Goal: Obtain resource: Obtain resource

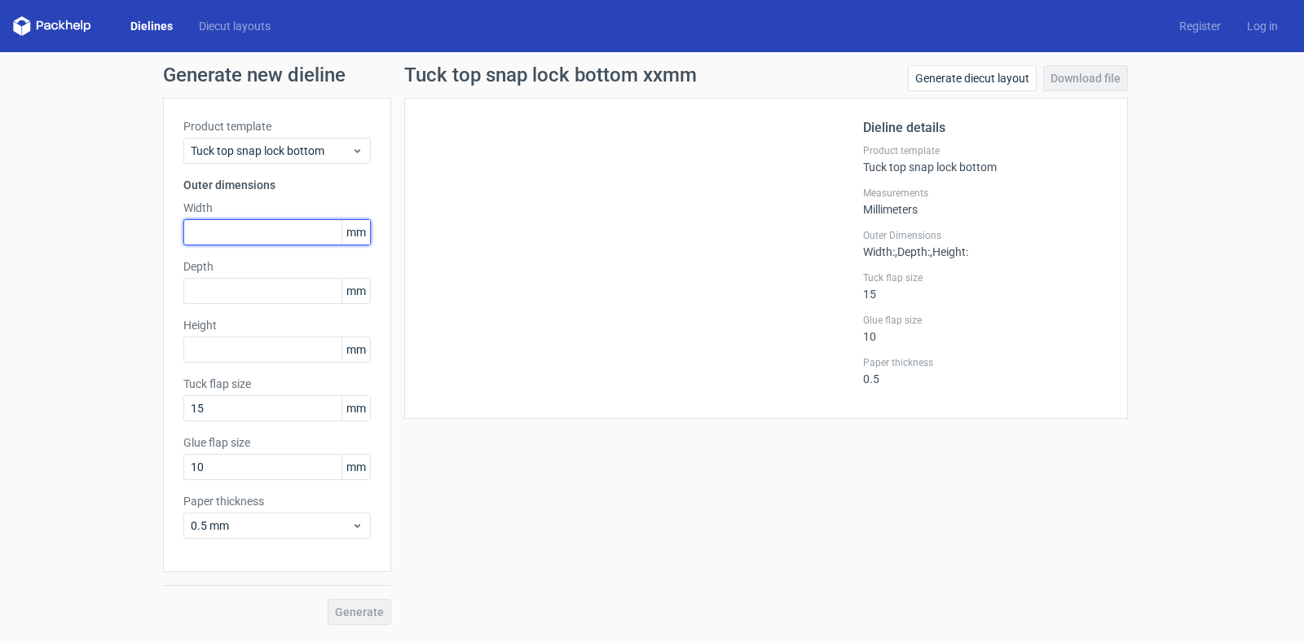
click at [233, 240] on input "text" at bounding box center [276, 232] width 187 height 26
type input "73"
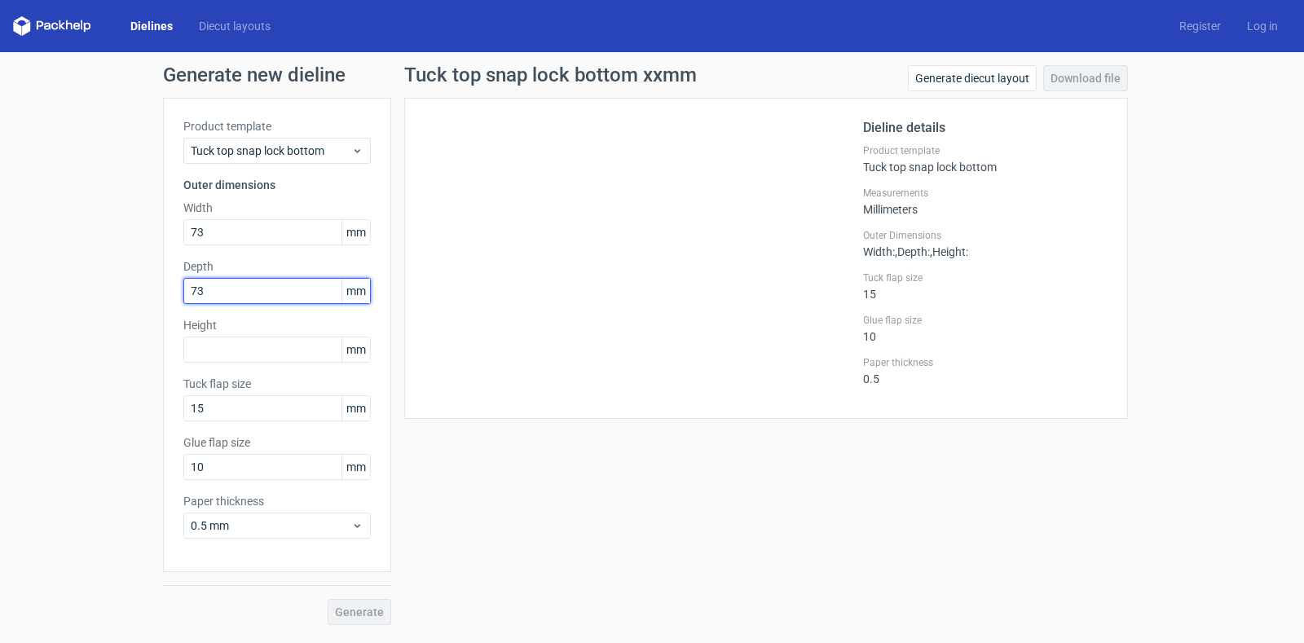
type input "73"
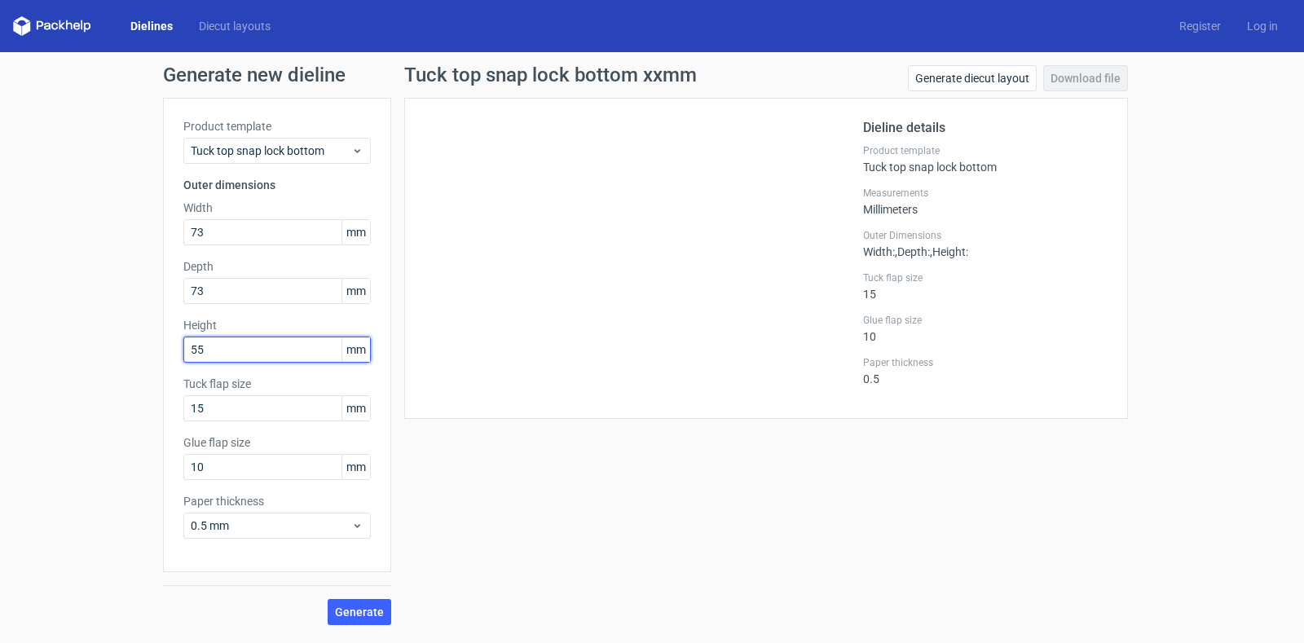
type input "55"
type input "12"
click at [350, 608] on span "Generate" at bounding box center [359, 611] width 49 height 11
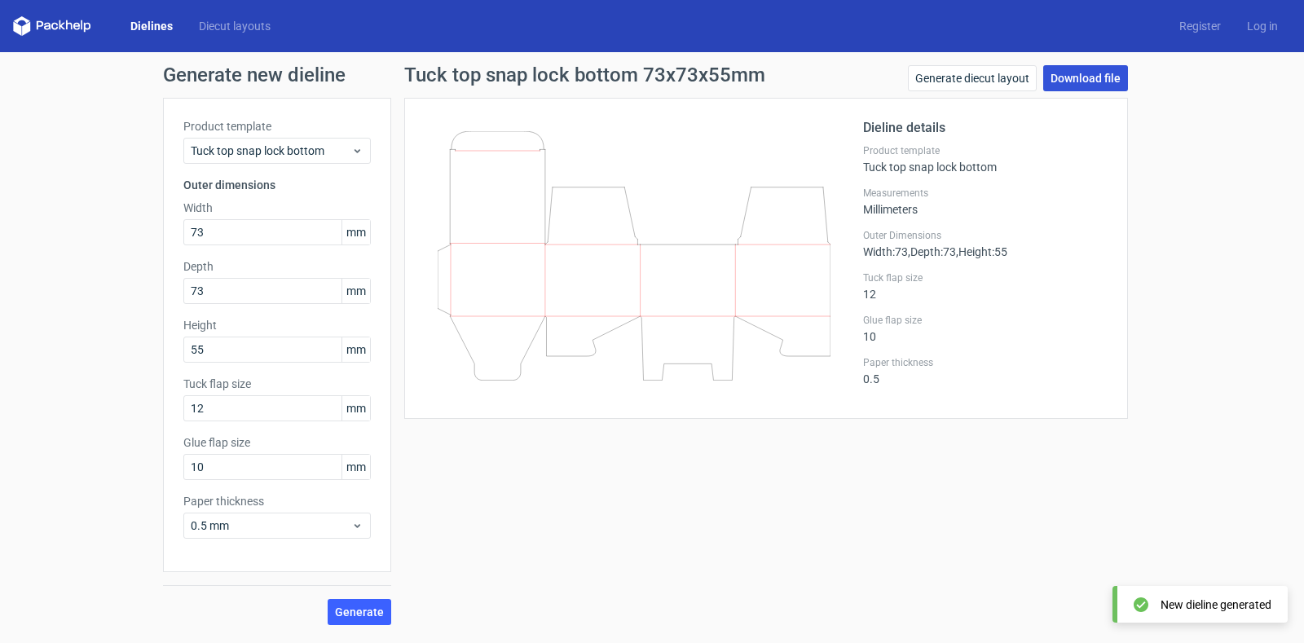
click at [1075, 82] on link "Download file" at bounding box center [1085, 78] width 85 height 26
click at [1097, 82] on link "Download file" at bounding box center [1085, 78] width 85 height 26
click at [999, 77] on link "Generate diecut layout" at bounding box center [972, 78] width 129 height 26
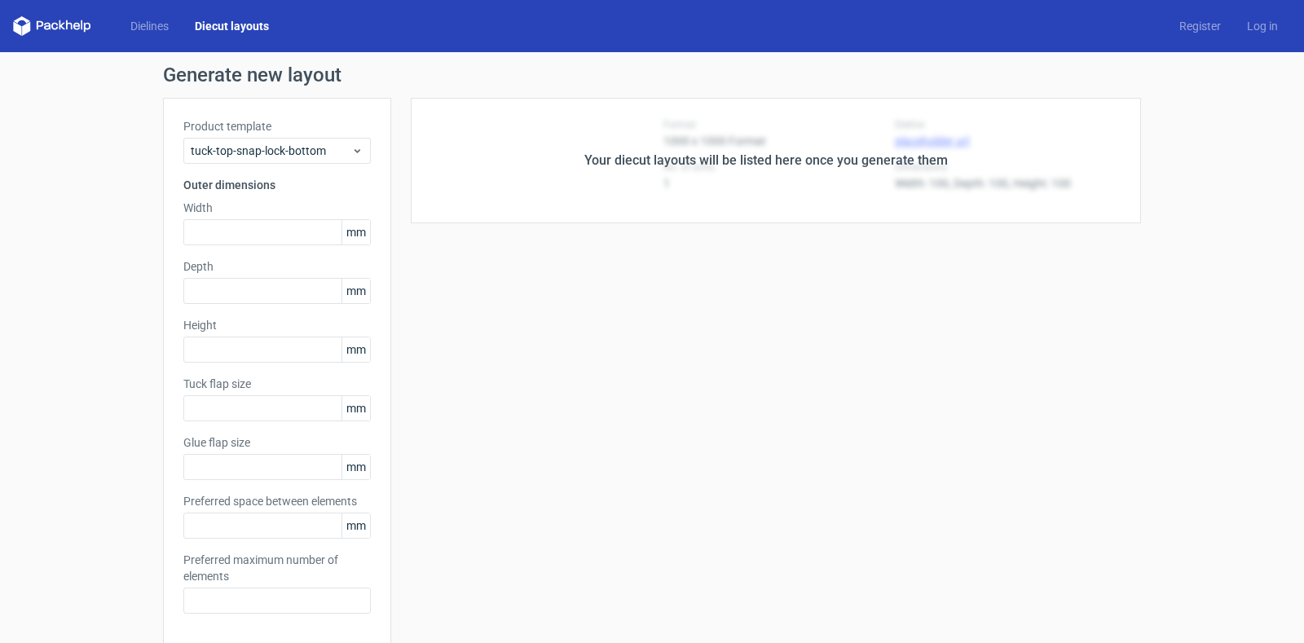
type input "73"
type input "55"
type input "12"
type input "10"
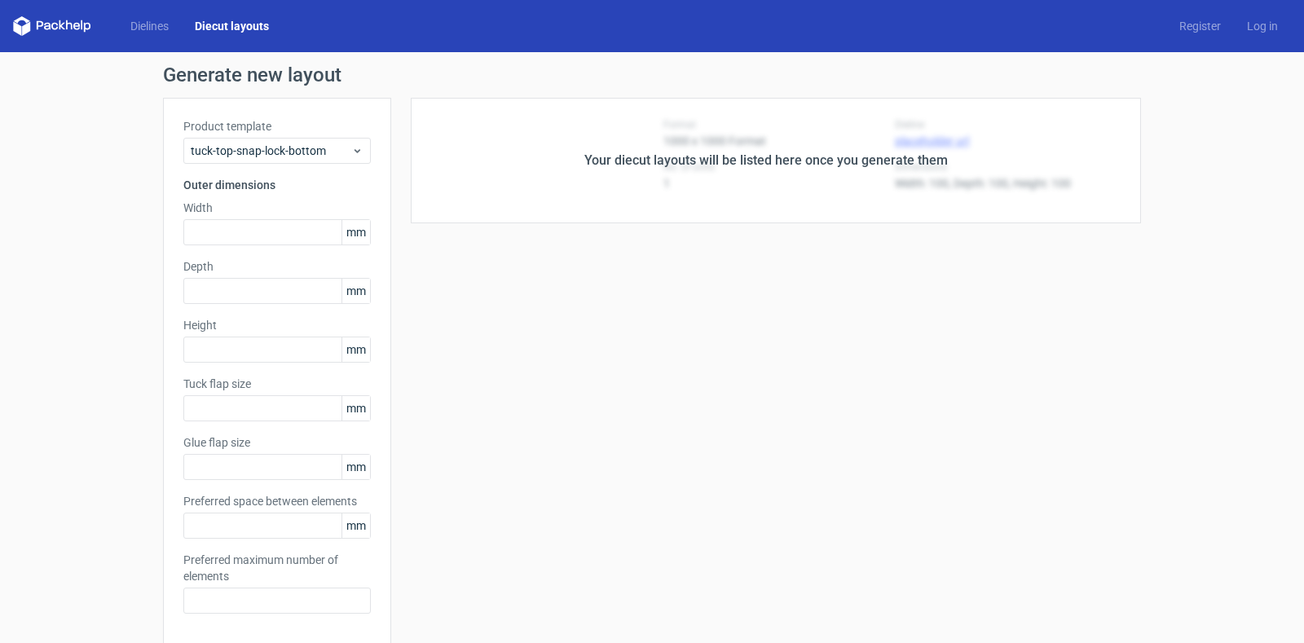
type input "5"
type input "48"
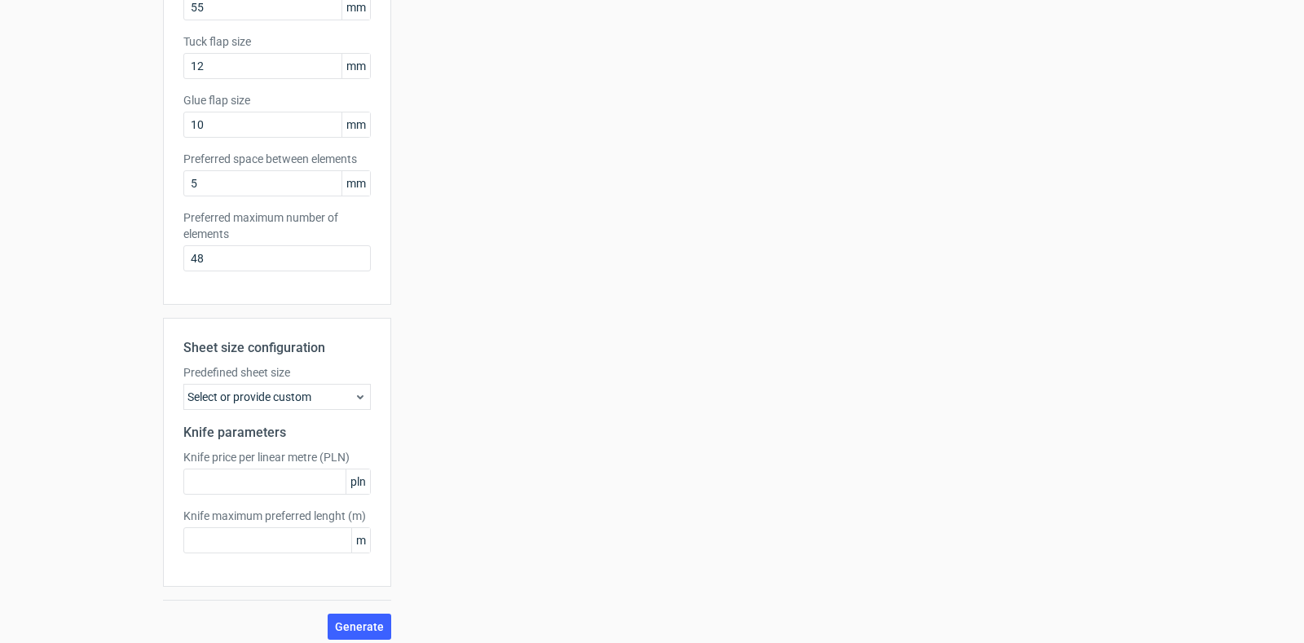
scroll to position [352, 0]
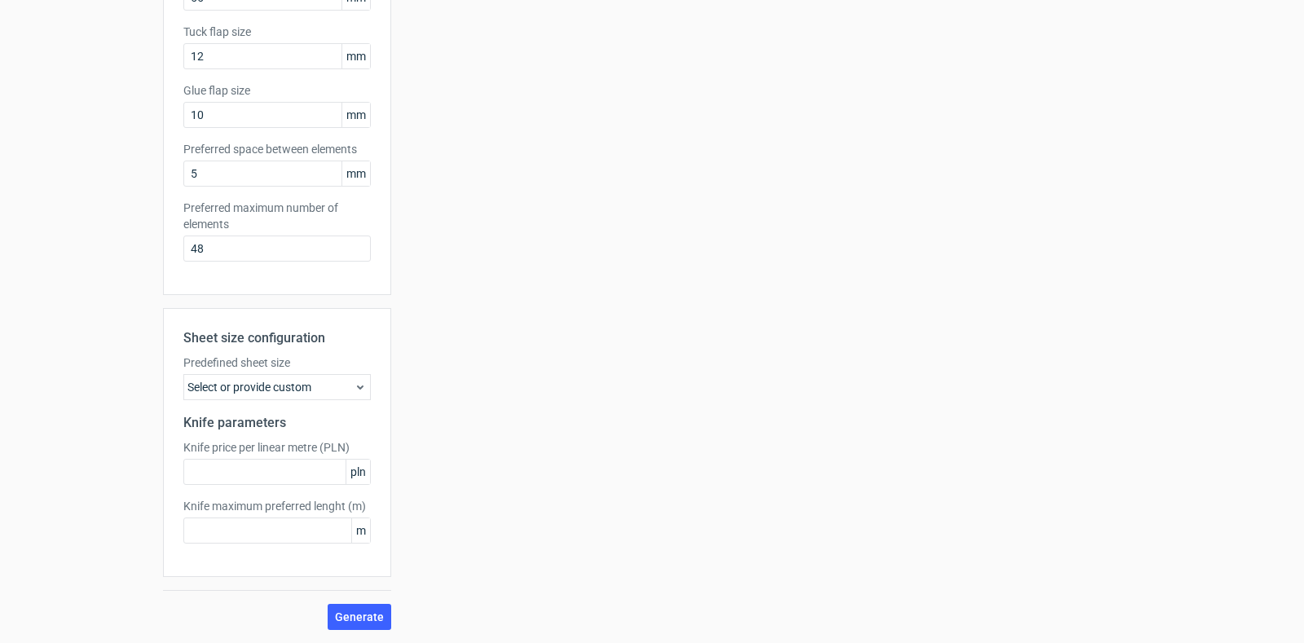
click at [300, 385] on div "Select or provide custom" at bounding box center [276, 387] width 187 height 26
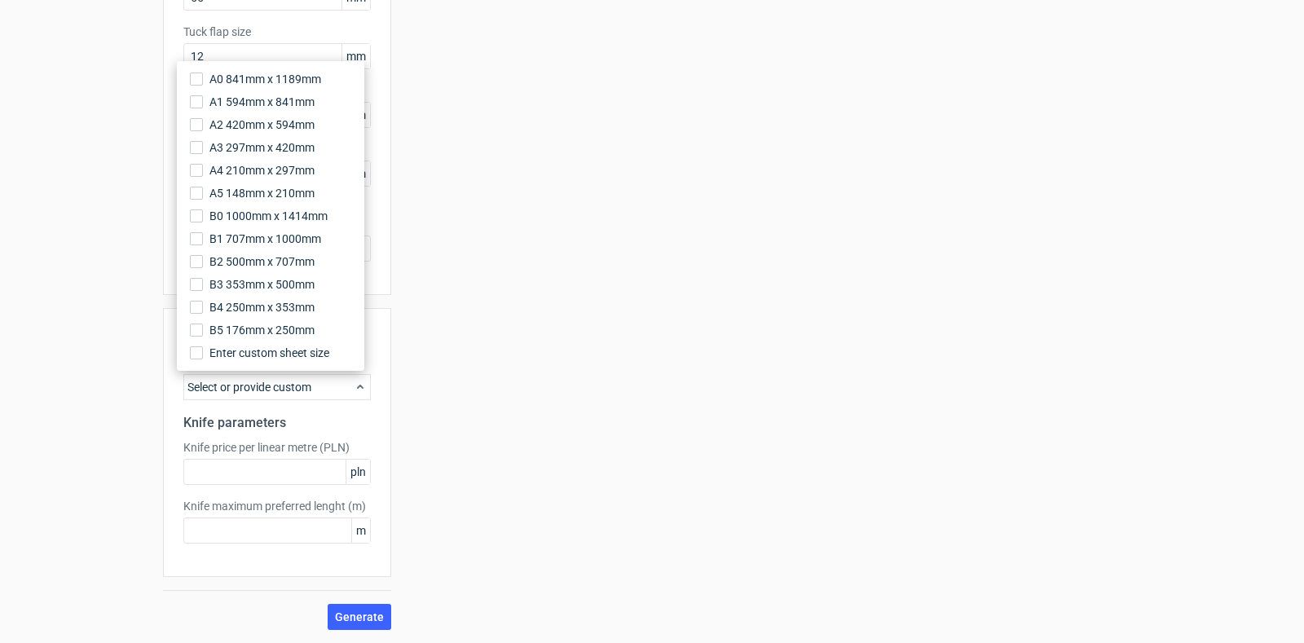
click at [550, 425] on div "Your diecut layouts will be listed here once you generate them Height Depth Wid…" at bounding box center [766, 188] width 750 height 884
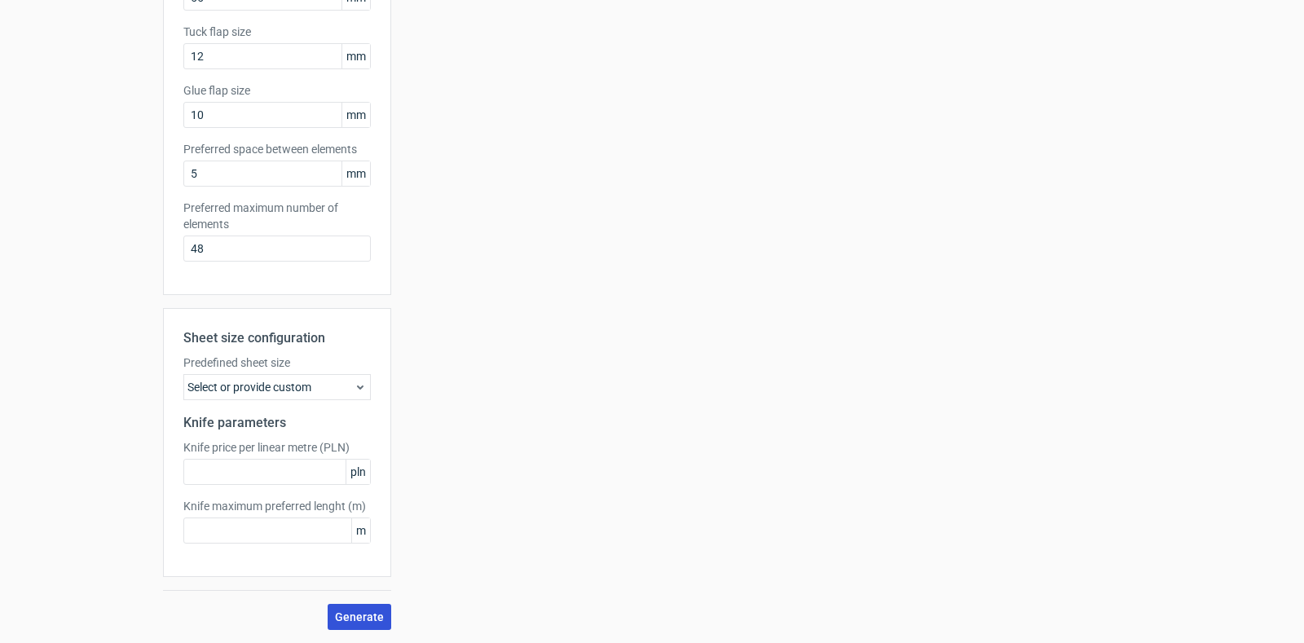
click at [351, 614] on span "Generate" at bounding box center [359, 616] width 49 height 11
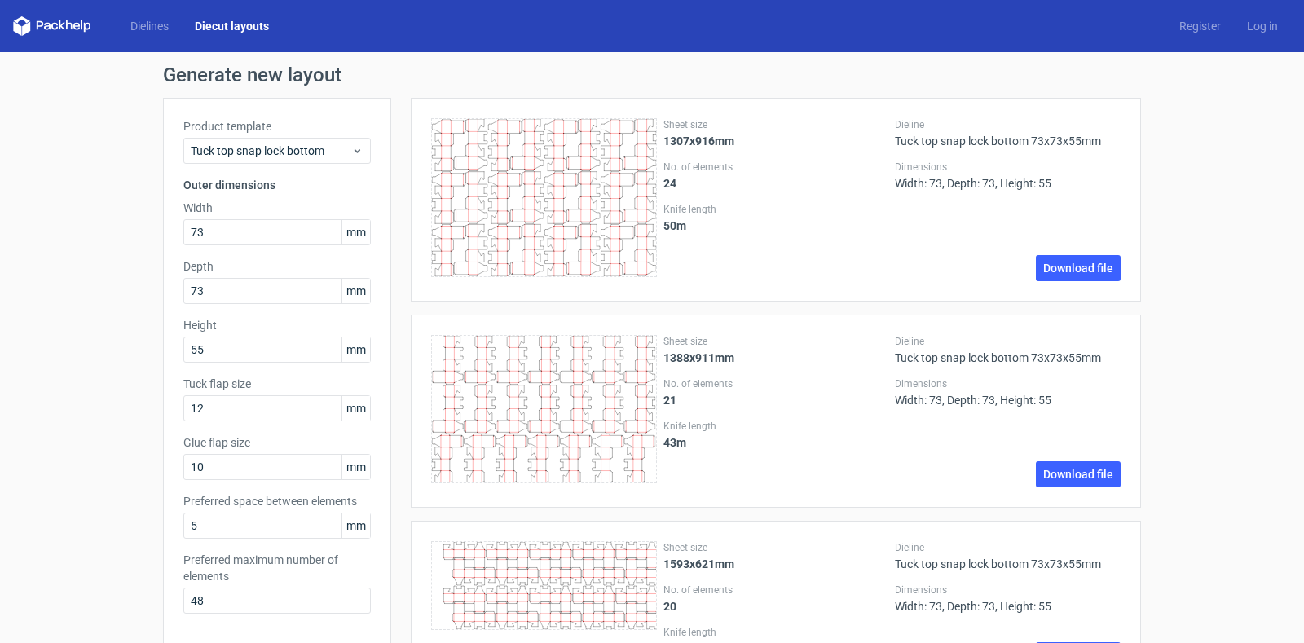
scroll to position [0, 0]
click at [58, 27] on icon at bounding box center [54, 26] width 7 height 7
drag, startPoint x: 134, startPoint y: 18, endPoint x: 1222, endPoint y: 32, distance: 1088.7
click at [136, 20] on link "Dielines" at bounding box center [149, 26] width 64 height 16
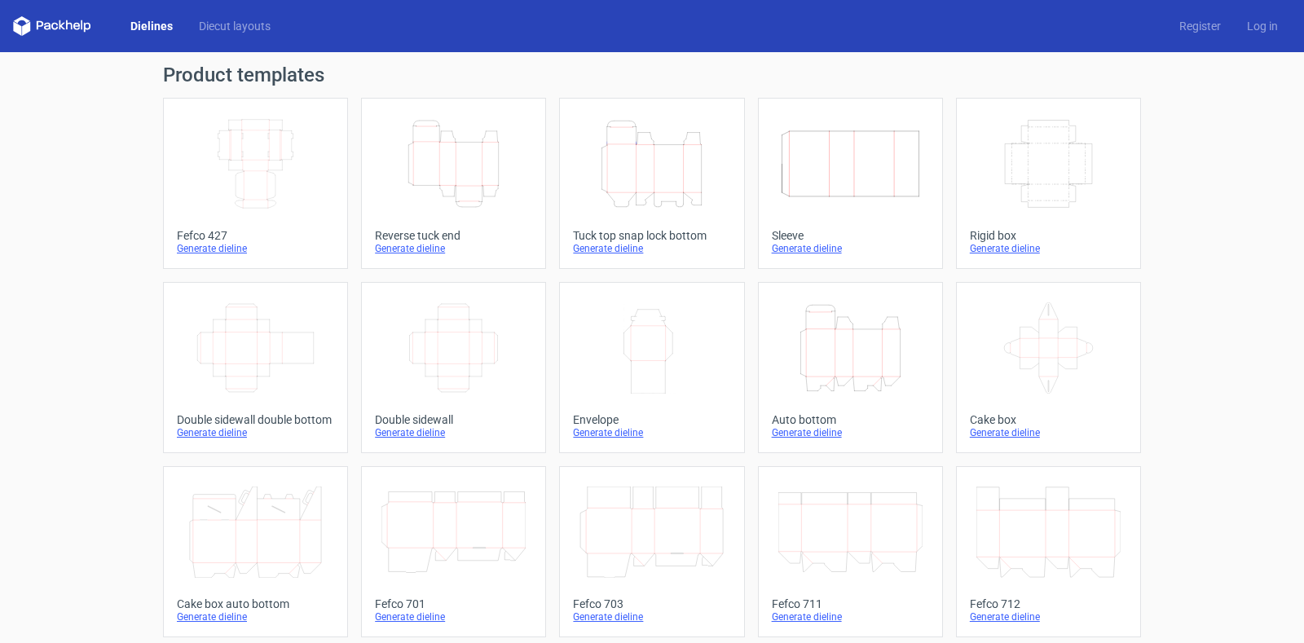
click at [460, 178] on icon "Height Depth Width" at bounding box center [453, 163] width 144 height 91
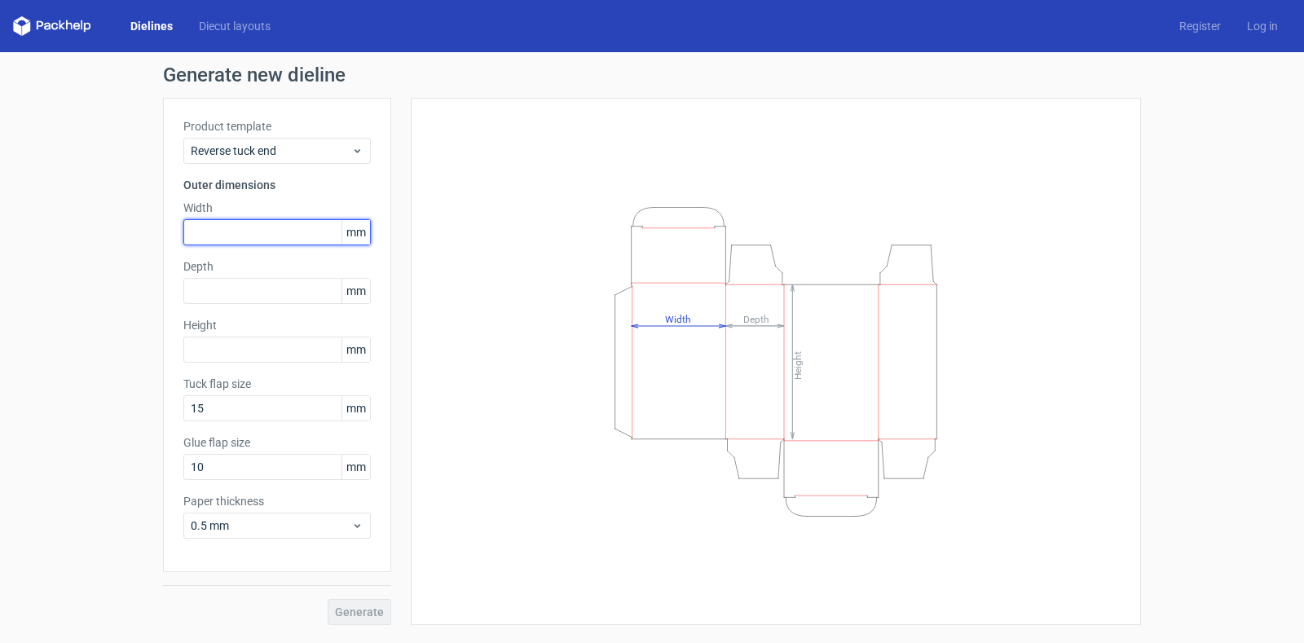
click at [240, 239] on input "text" at bounding box center [276, 232] width 187 height 26
type input "73"
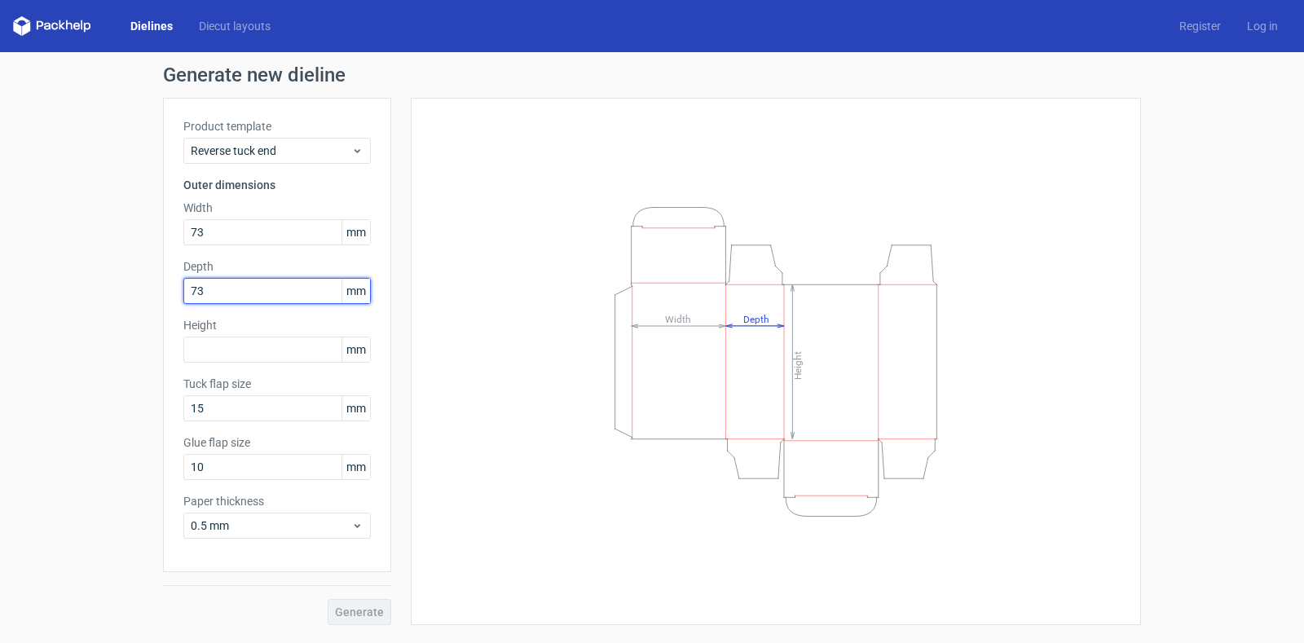
type input "73"
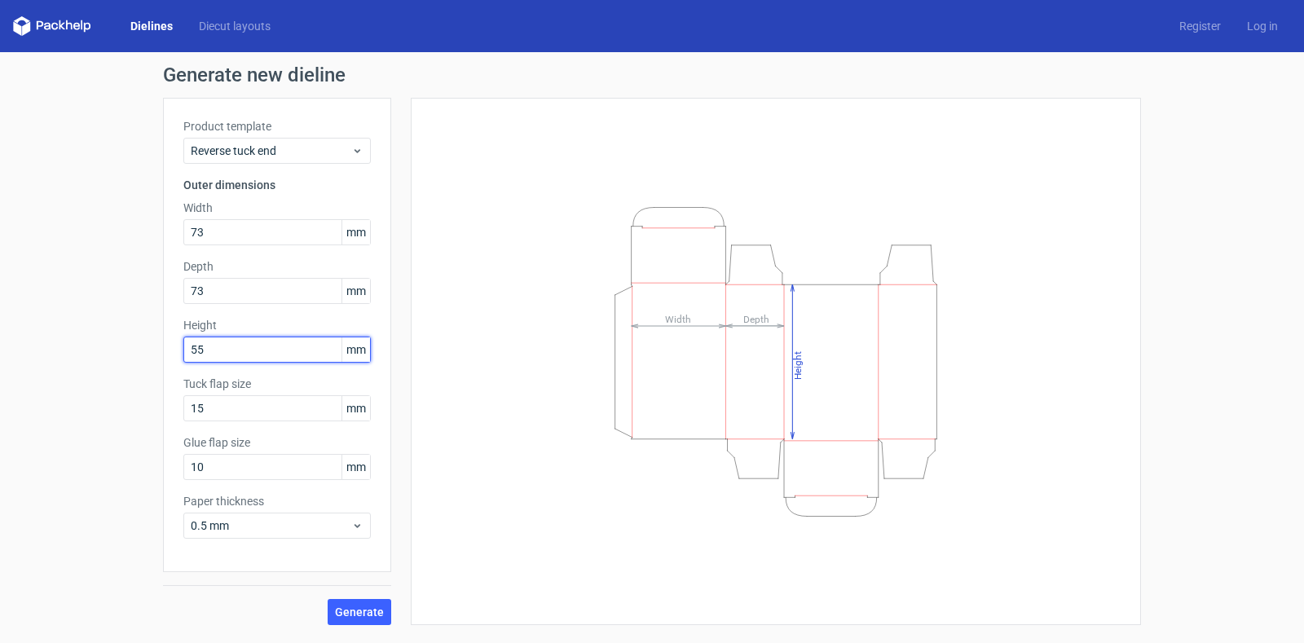
type input "55"
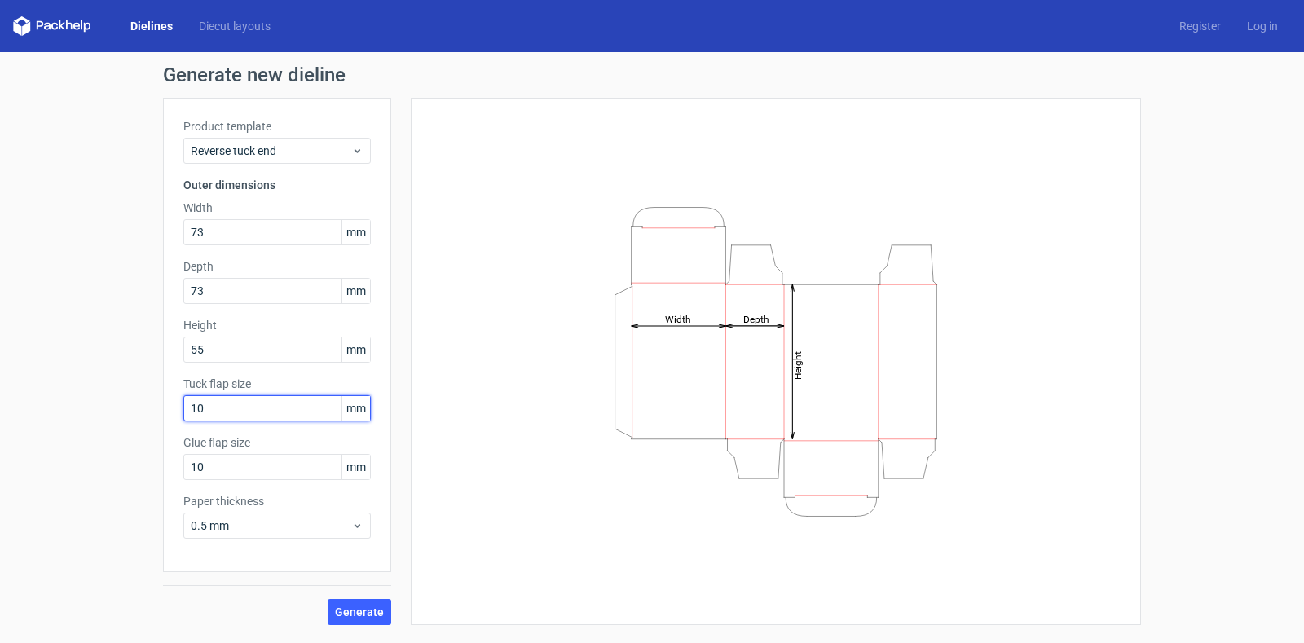
type input "1"
type input "12"
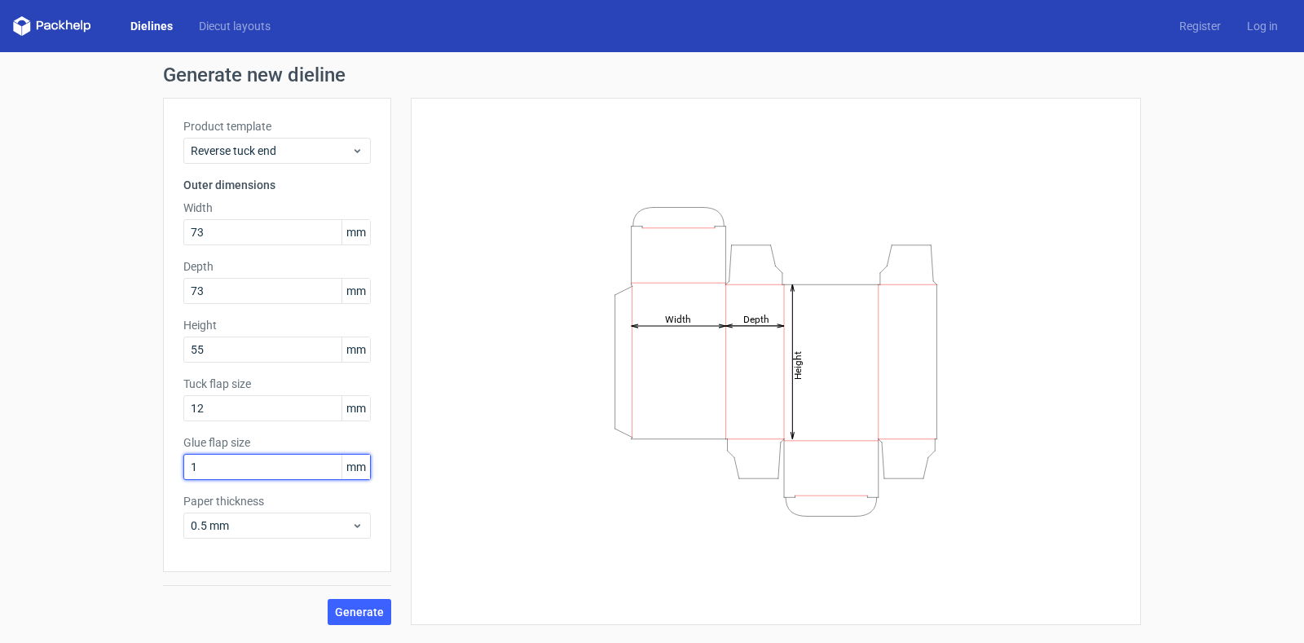
type input "10"
click at [374, 621] on button "Generate" at bounding box center [360, 612] width 64 height 26
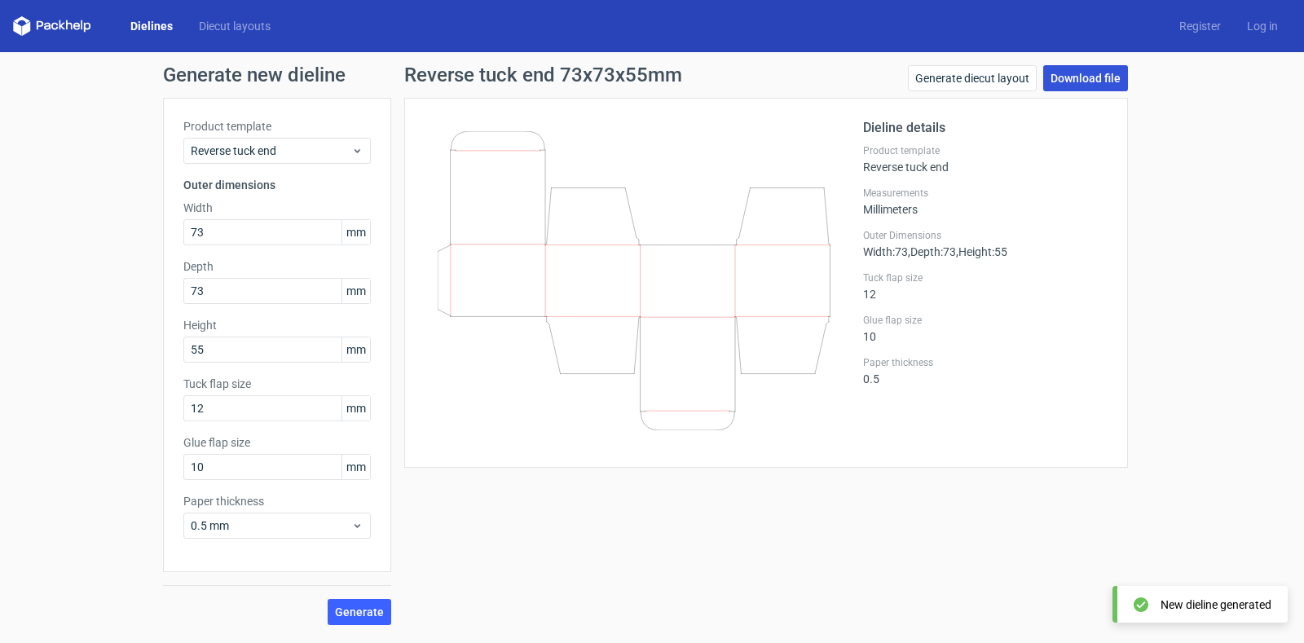
click at [1083, 80] on link "Download file" at bounding box center [1085, 78] width 85 height 26
